Goal: Task Accomplishment & Management: Manage account settings

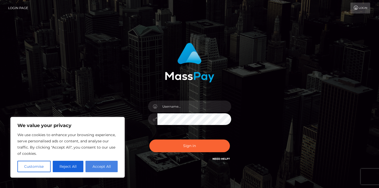
click at [101, 166] on button "Accept All" at bounding box center [101, 166] width 32 height 11
checkbox input "true"
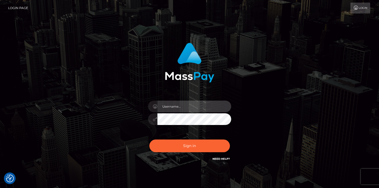
click at [167, 109] on input "text" at bounding box center [194, 107] width 74 height 12
click at [169, 110] on input "text" at bounding box center [194, 107] width 74 height 12
type input "[EMAIL_ADDRESS][DOMAIN_NAME]"
click at [149, 140] on button "Sign in" at bounding box center [189, 146] width 80 height 13
